Goal: Find specific page/section: Find specific page/section

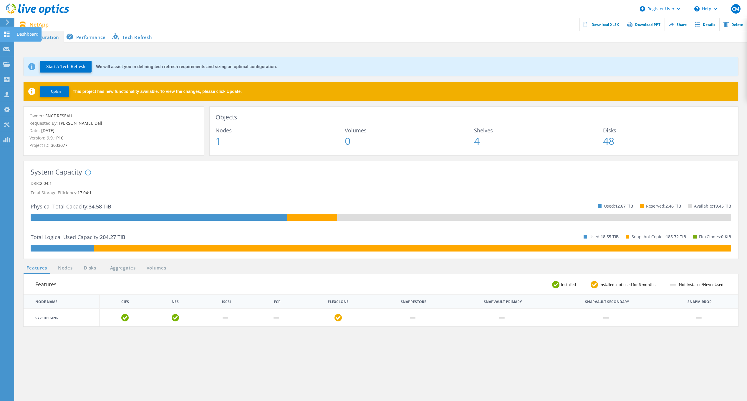
click at [7, 36] on icon at bounding box center [6, 35] width 7 height 6
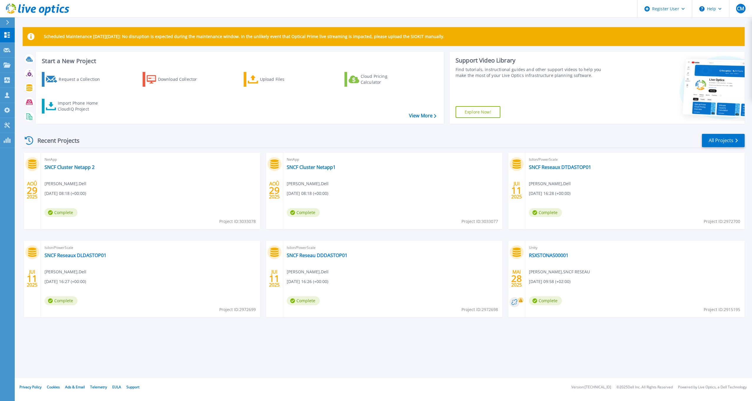
click at [486, 221] on span "Project ID: 3033077" at bounding box center [479, 221] width 37 height 6
copy span "3033077"
click at [315, 167] on link "SNCF Cluster Netapp1" at bounding box center [311, 167] width 49 height 6
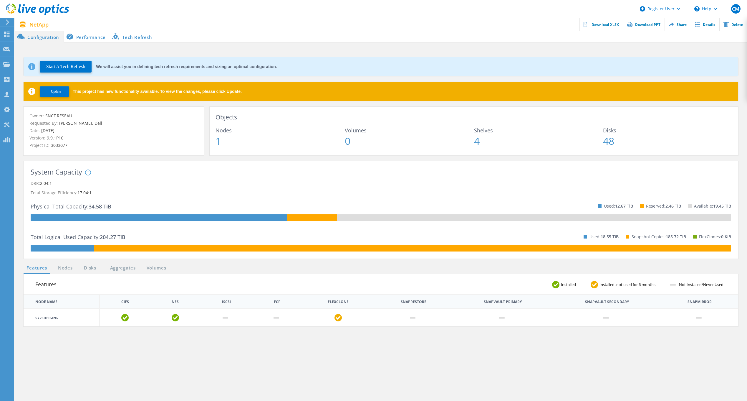
click at [39, 37] on li "Configuration" at bounding box center [39, 37] width 49 height 12
click at [69, 269] on link "Nodes" at bounding box center [65, 267] width 19 height 7
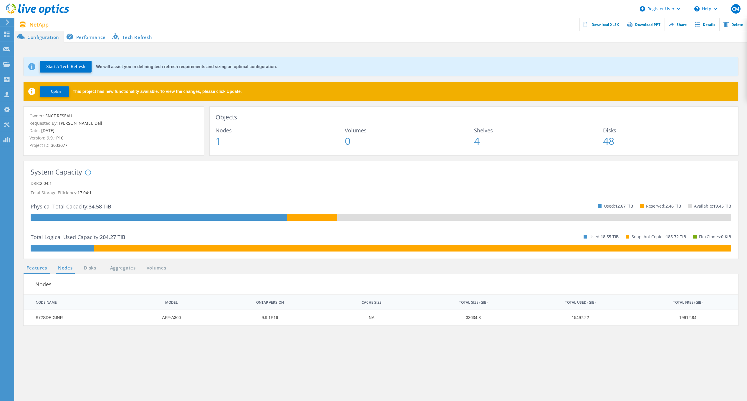
click at [40, 268] on link "Features" at bounding box center [37, 267] width 27 height 7
click at [65, 269] on link "Nodes" at bounding box center [65, 267] width 19 height 7
drag, startPoint x: 60, startPoint y: 319, endPoint x: 35, endPoint y: 316, distance: 25.2
click at [35, 316] on td "S72SDEIGINR" at bounding box center [74, 317] width 100 height 15
copy td "S72SDEIGINR"
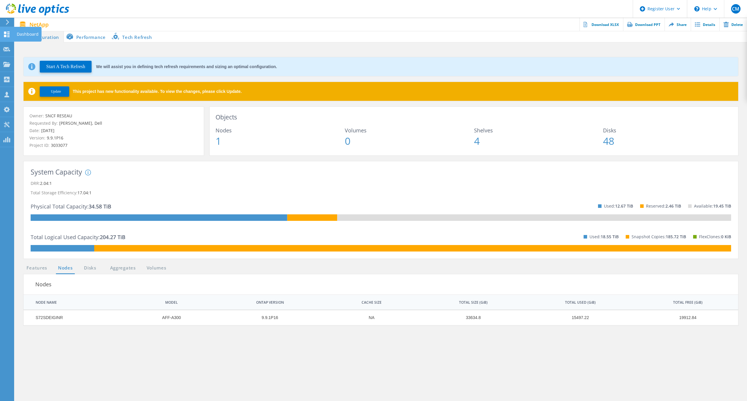
click at [7, 32] on icon at bounding box center [6, 35] width 7 height 6
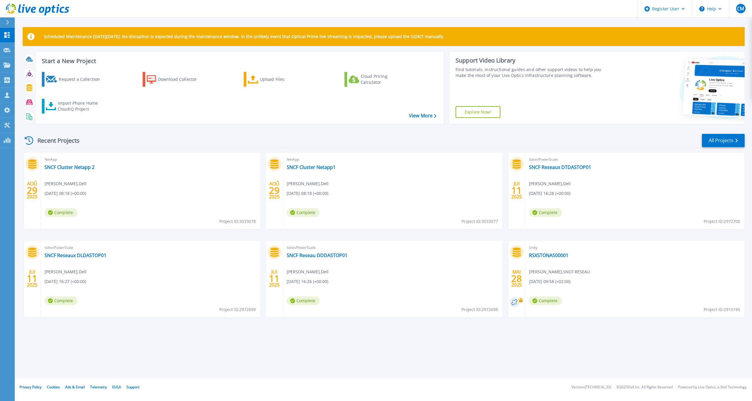
click at [245, 221] on span "Project ID: 3033078" at bounding box center [237, 221] width 37 height 6
copy span "3033078"
click at [83, 165] on link "SNCF Cluster Netapp 2" at bounding box center [69, 167] width 50 height 6
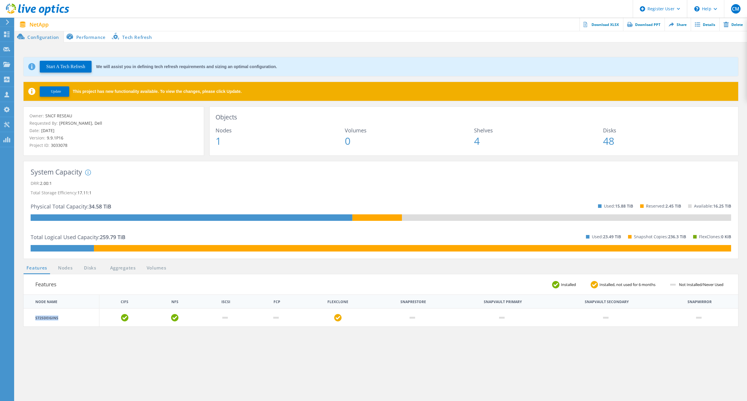
drag, startPoint x: 61, startPoint y: 320, endPoint x: 33, endPoint y: 313, distance: 28.8
click at [33, 313] on td "S72SDEIGINS" at bounding box center [62, 317] width 76 height 18
copy td "S72SDEIGINS"
